Goal: Check status: Check status

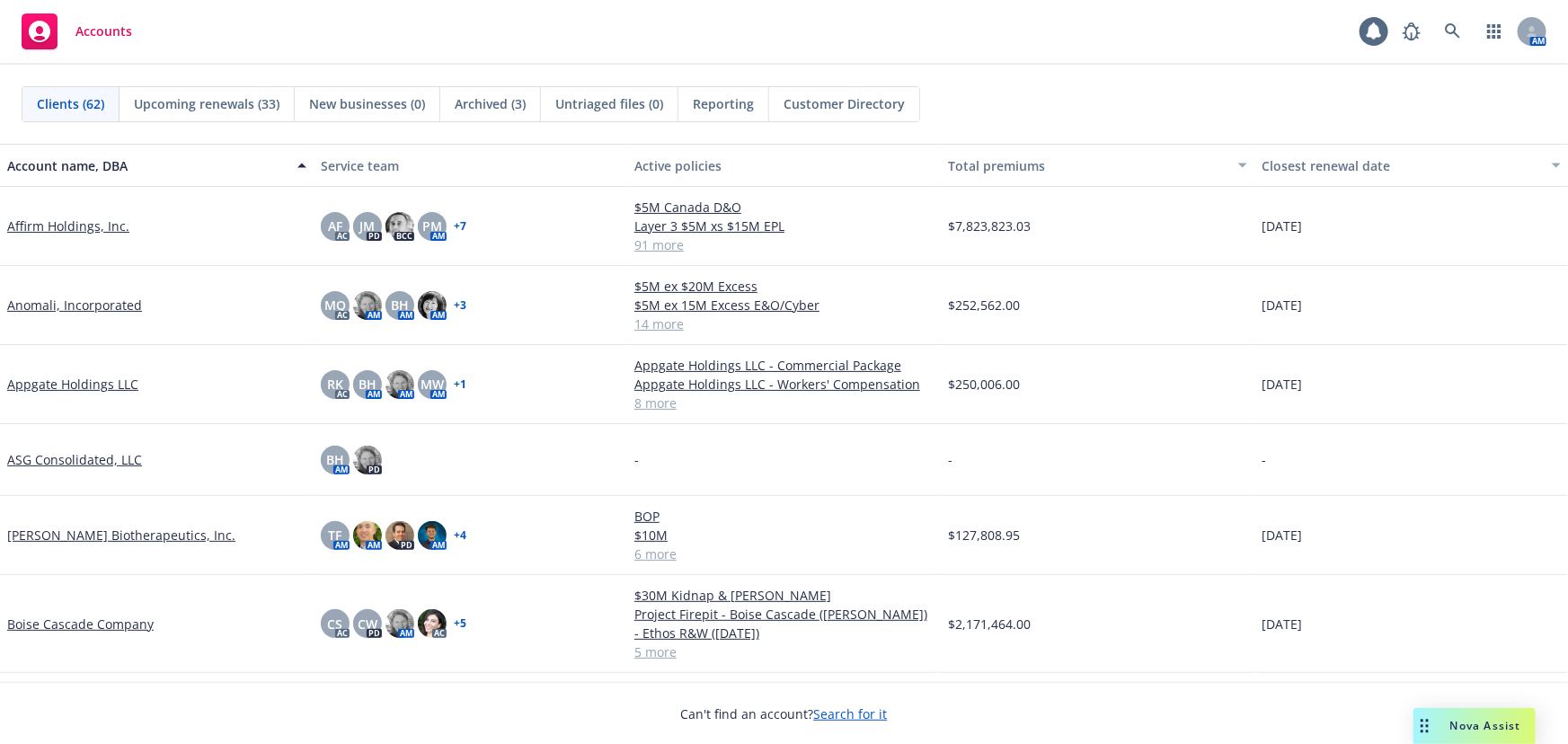
click at [1241, 135] on div "Clients (62) Upcoming renewals (33) New businesses (0) Archived (3) Untriaged f…" at bounding box center [784, 104] width 1568 height 79
click at [1455, 29] on icon at bounding box center [1452, 31] width 16 height 16
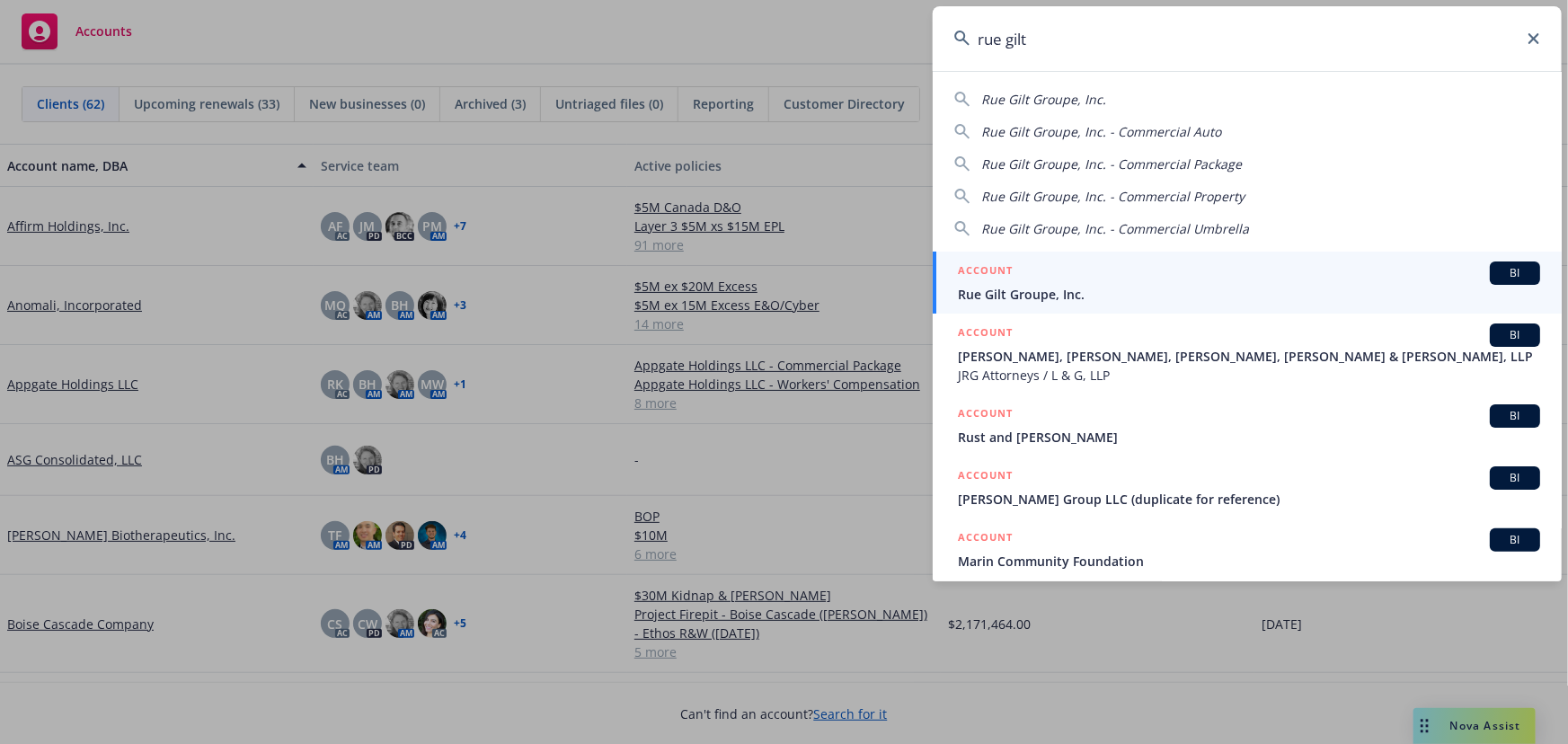
type input "rue gilt"
click at [1076, 289] on span "Rue Gilt Groupe, Inc." at bounding box center [1249, 294] width 583 height 19
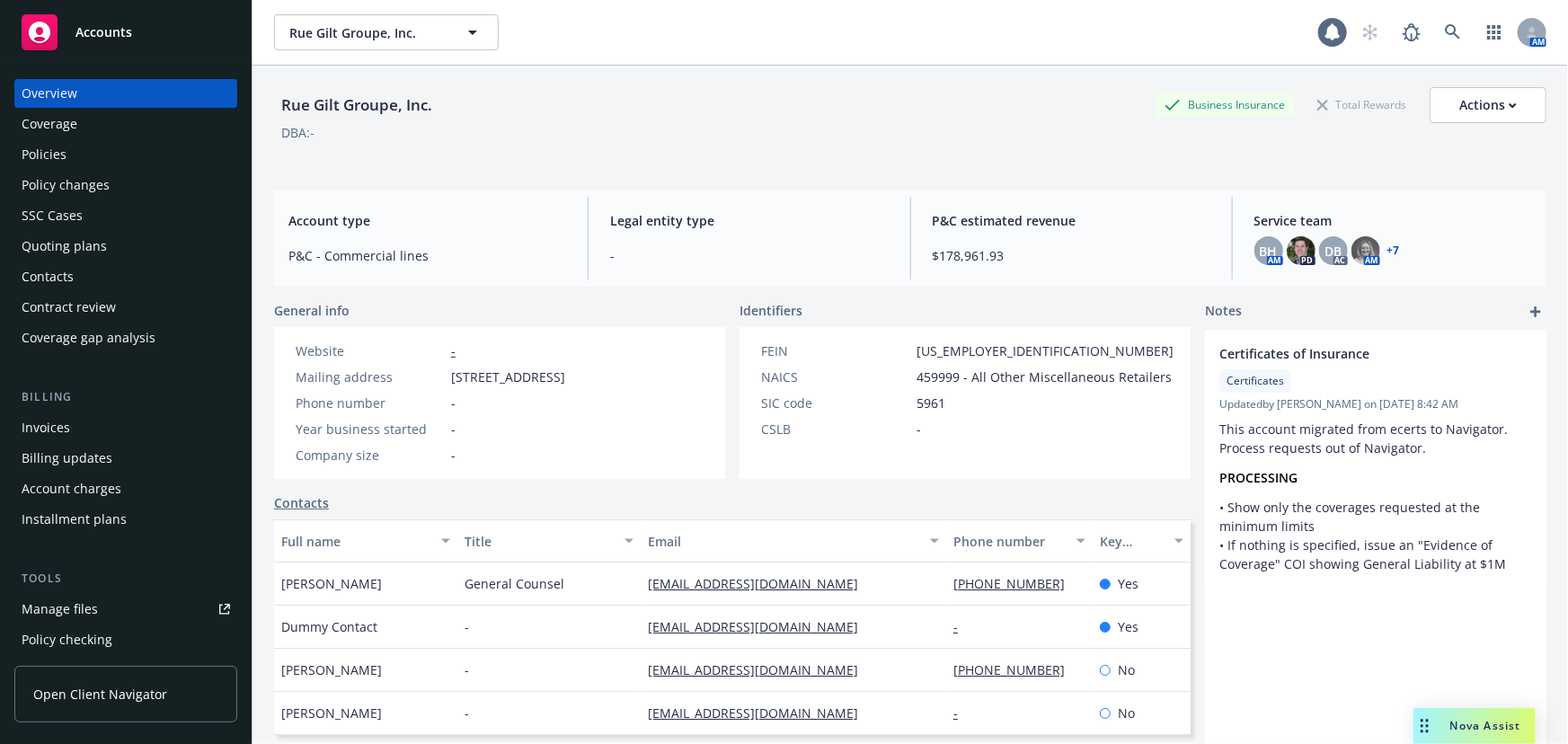
click at [73, 238] on div "Quoting plans" at bounding box center [64, 246] width 85 height 28
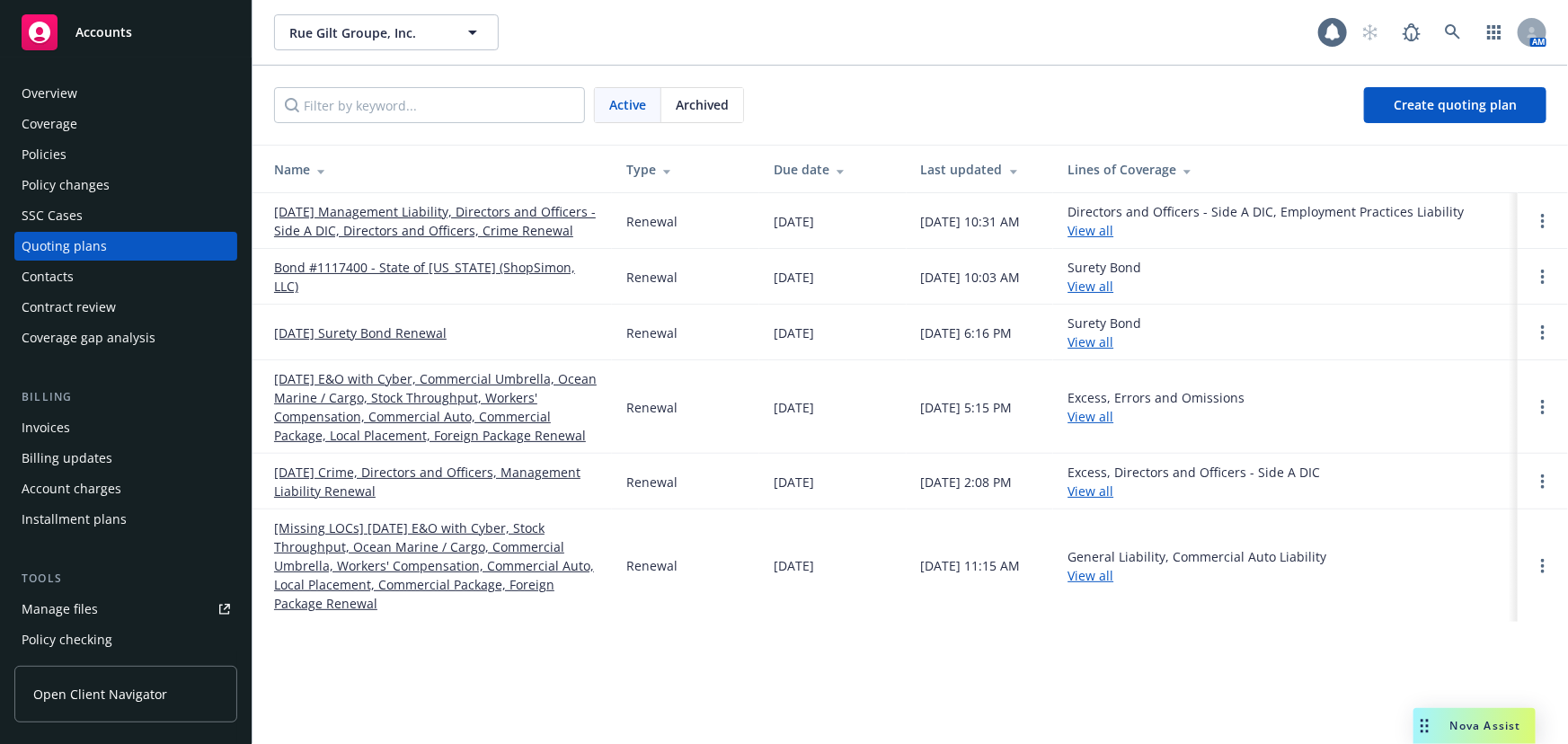
click at [411, 227] on link "[DATE] Management Liability, Directors and Officers - Side A DIC, Directors and…" at bounding box center [436, 220] width 323 height 37
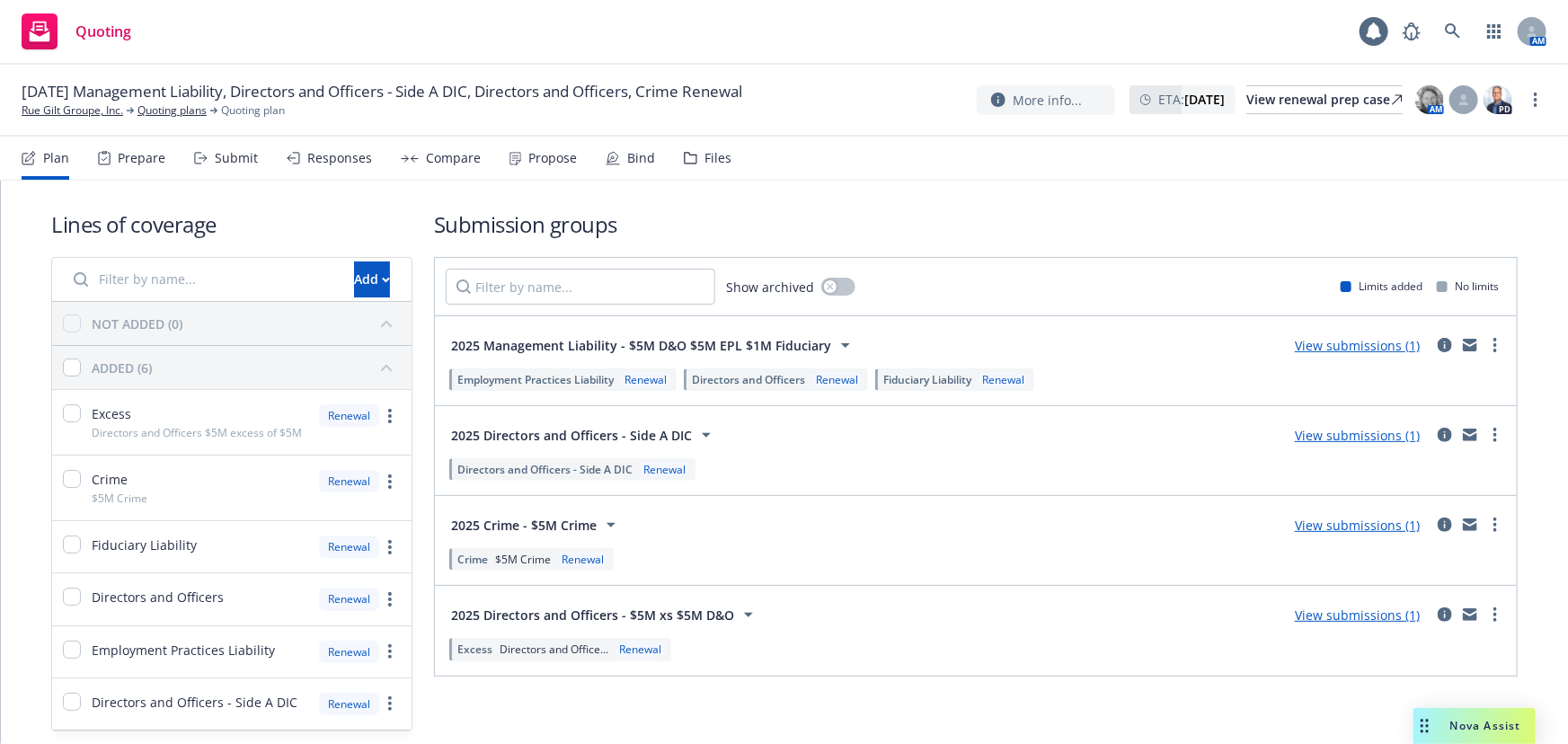
click at [635, 157] on div "Bind" at bounding box center [641, 158] width 28 height 15
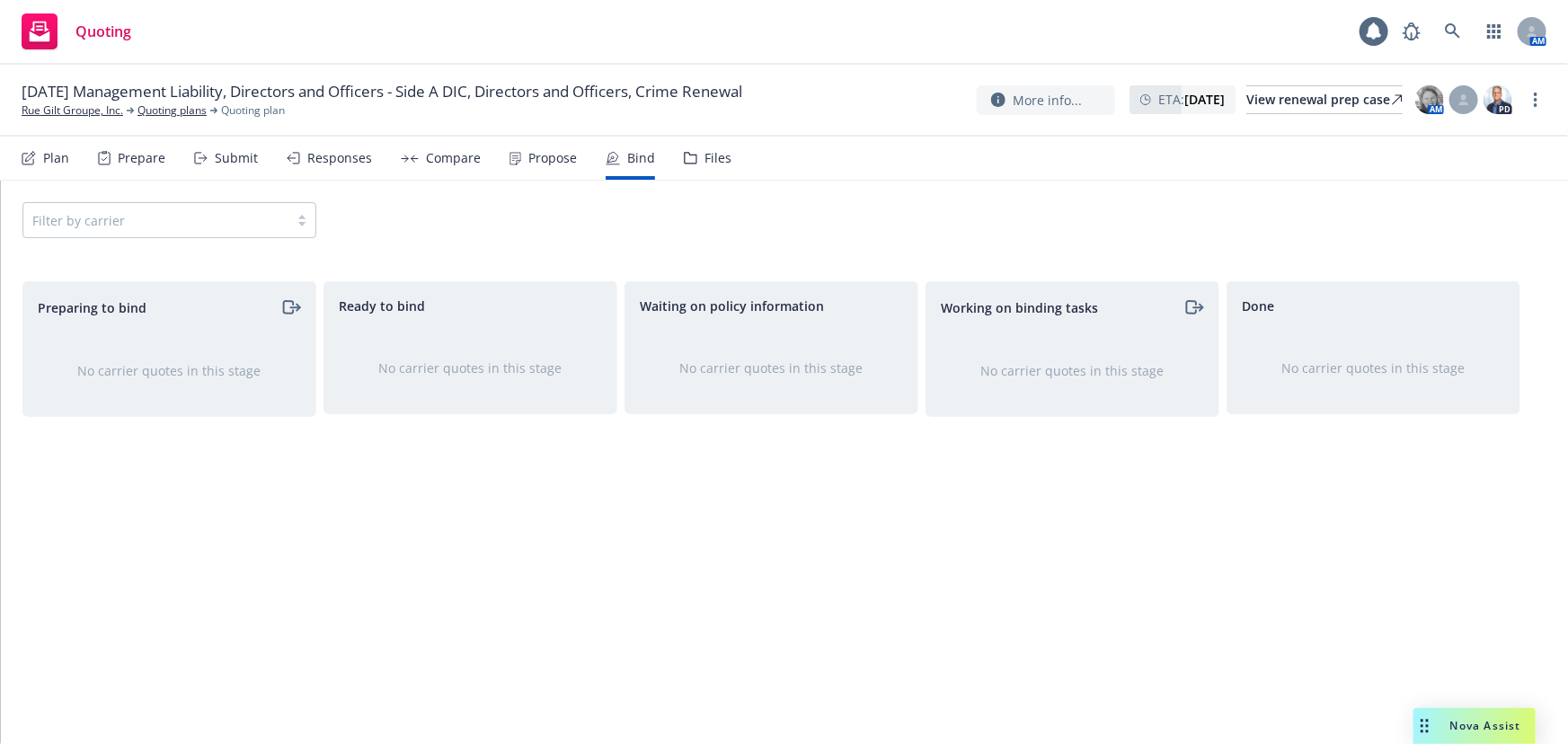
click at [324, 157] on div "Responses" at bounding box center [340, 158] width 65 height 15
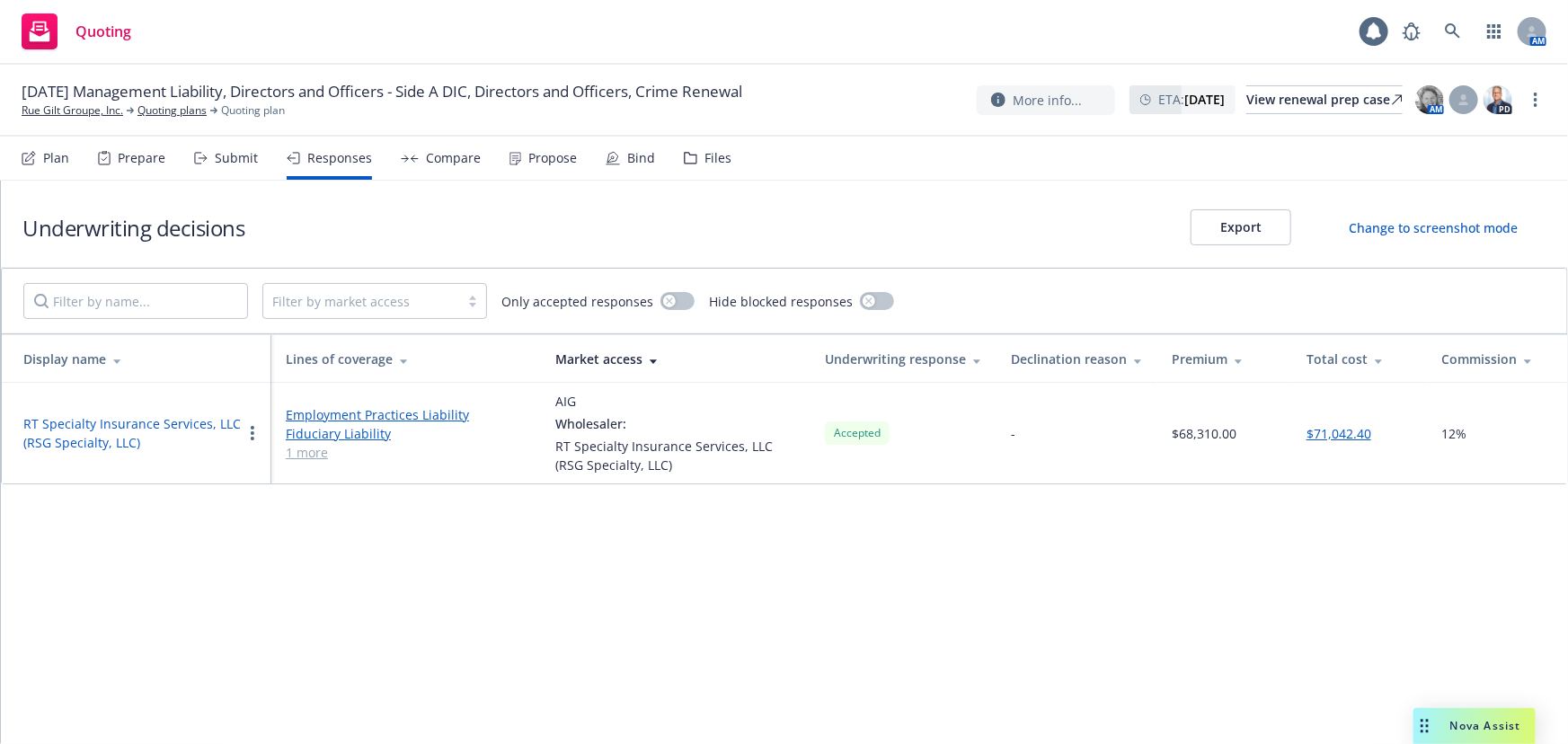
click at [105, 421] on button "RT Specialty Insurance Services, LLC (RSG Specialty, LLC)" at bounding box center [132, 433] width 218 height 37
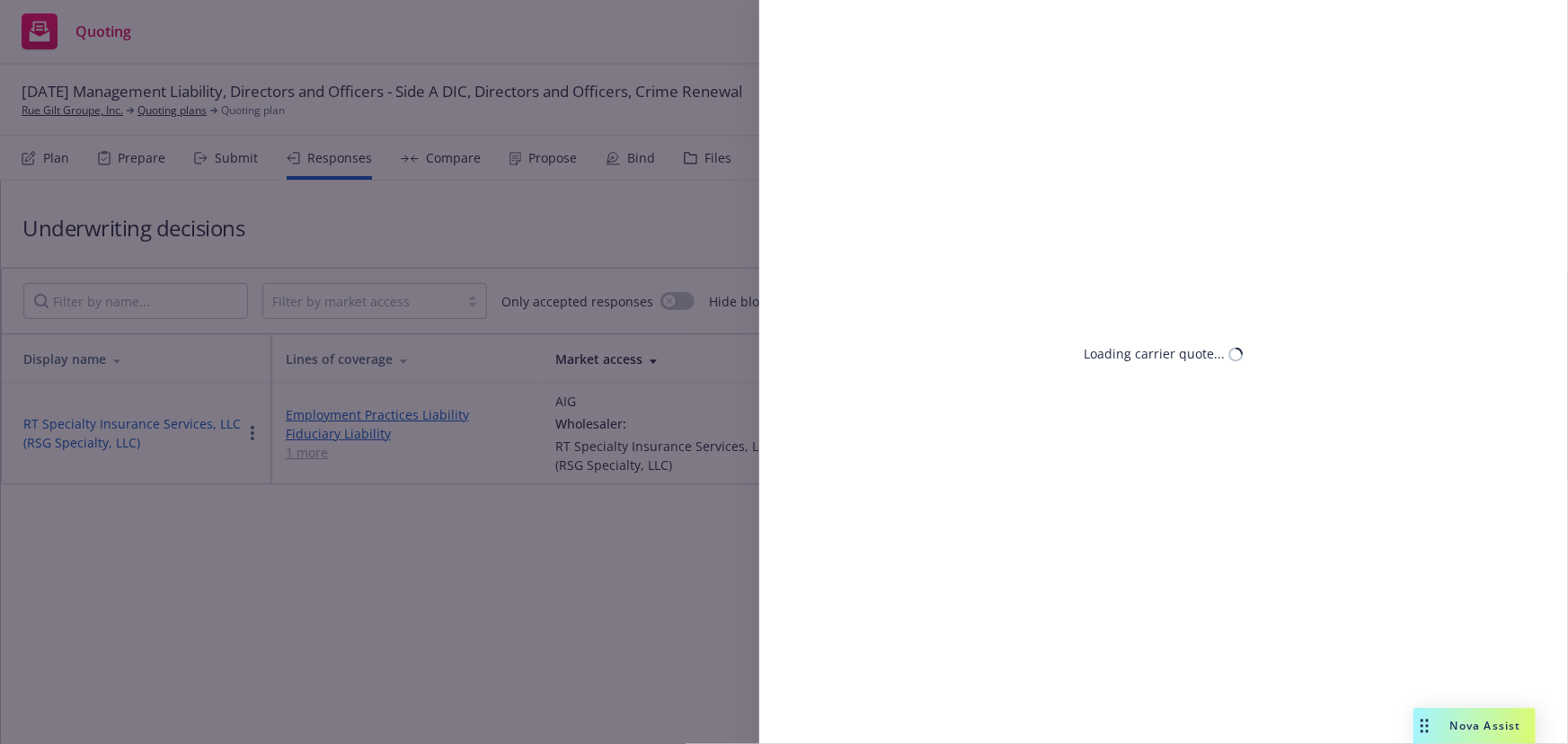
select select "MA"
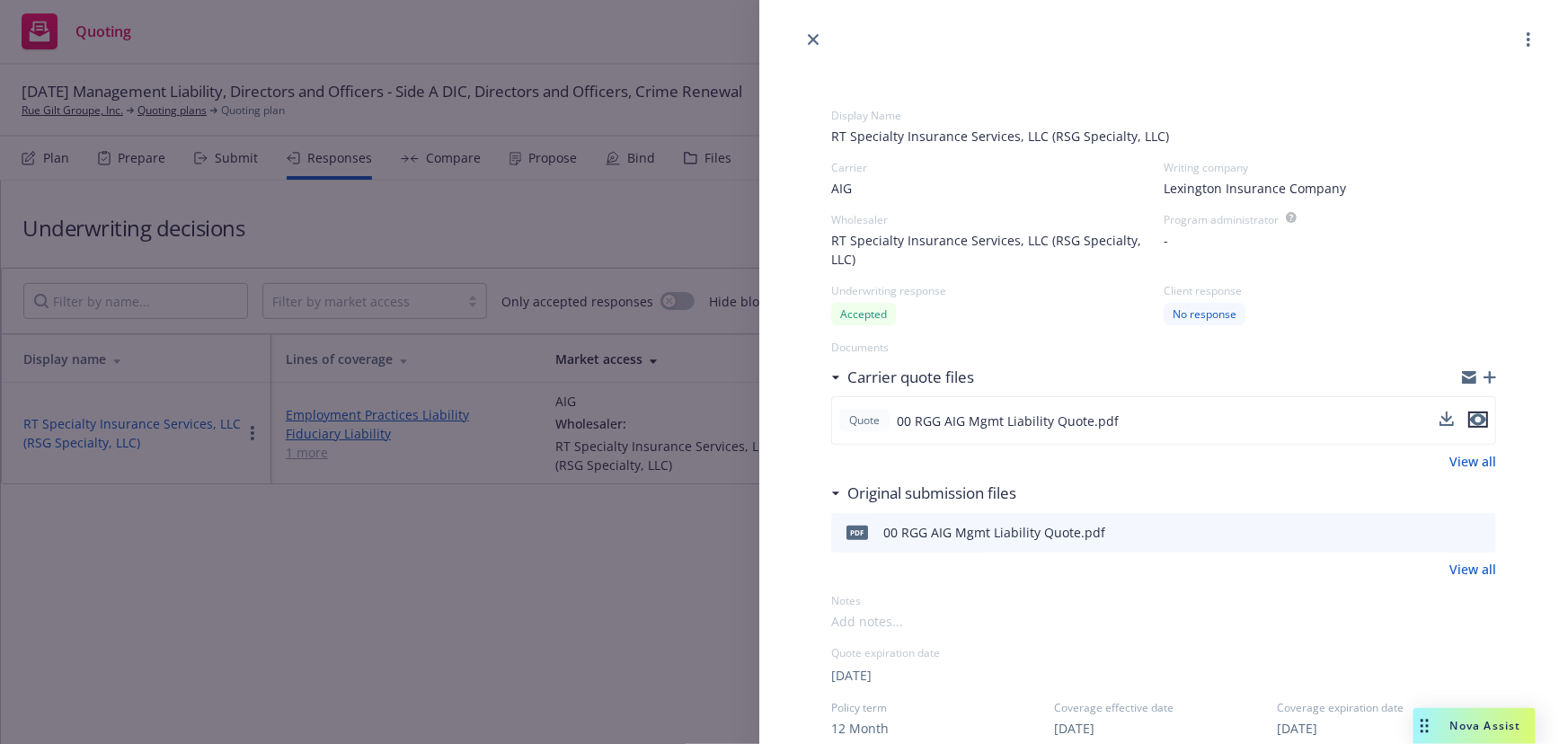
click at [1473, 415] on icon "preview file" at bounding box center [1479, 420] width 16 height 13
